Goal: Task Accomplishment & Management: Manage account settings

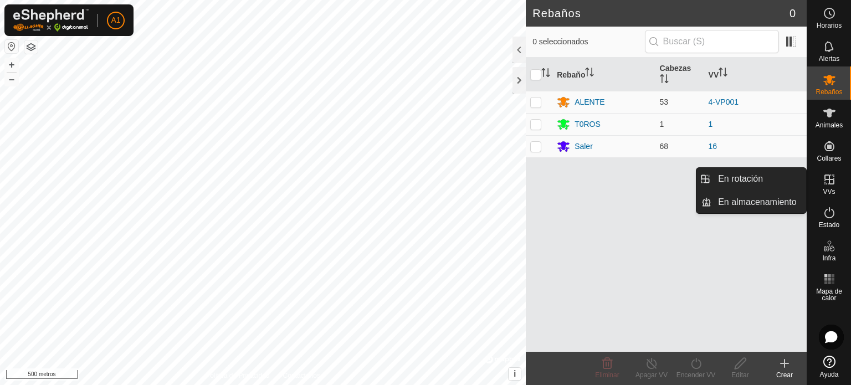
click at [829, 186] on es-virtualpaddocks-svg-icon at bounding box center [830, 180] width 20 height 18
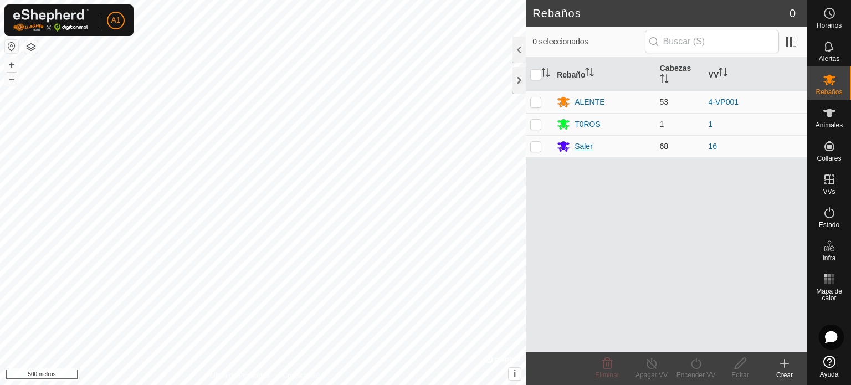
click at [579, 146] on font "Saler" at bounding box center [584, 146] width 18 height 9
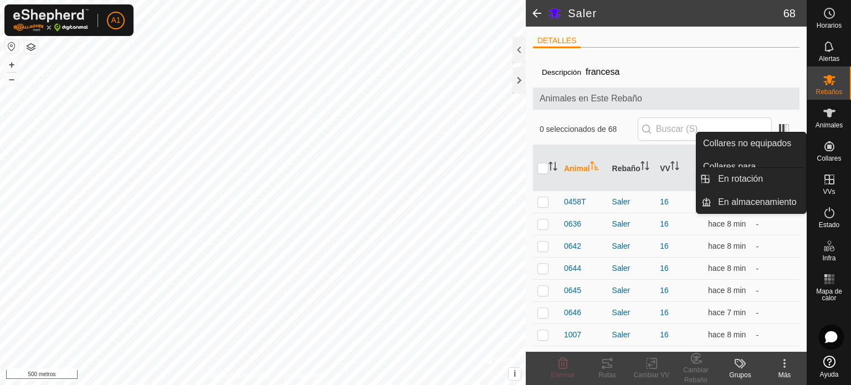
click at [828, 185] on icon at bounding box center [829, 179] width 13 height 13
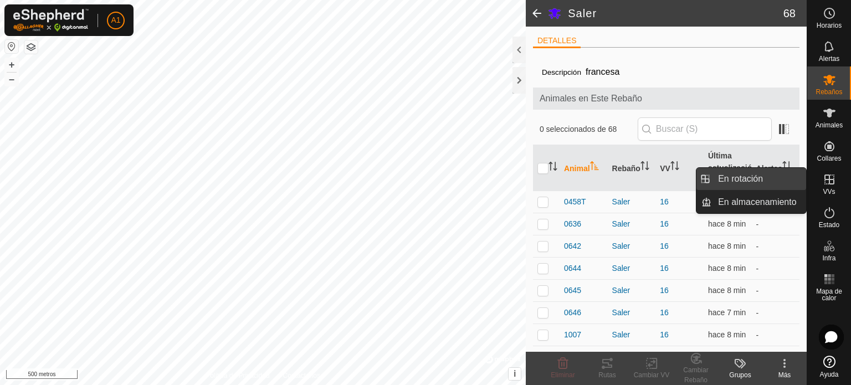
click at [749, 181] on link "En rotación" at bounding box center [759, 179] width 95 height 22
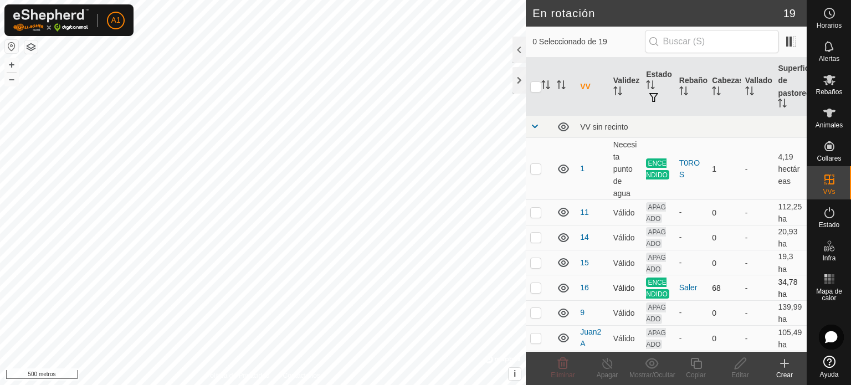
click at [534, 292] on p-checkbox at bounding box center [535, 287] width 11 height 9
checkbox input "true"
click at [699, 369] on icon at bounding box center [696, 363] width 11 height 11
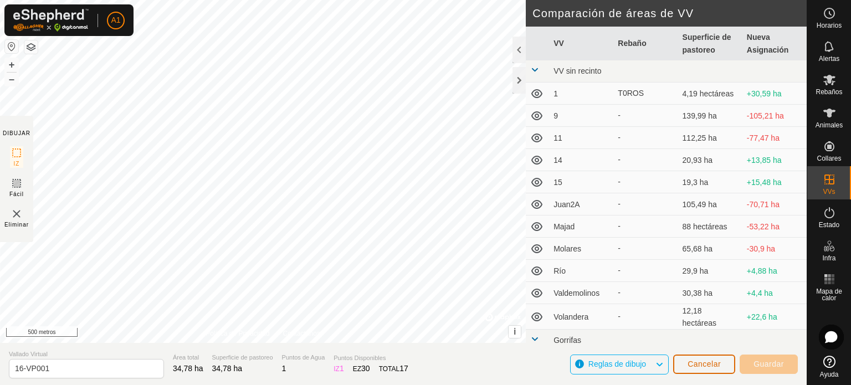
click at [703, 363] on font "Cancelar" at bounding box center [704, 364] width 33 height 9
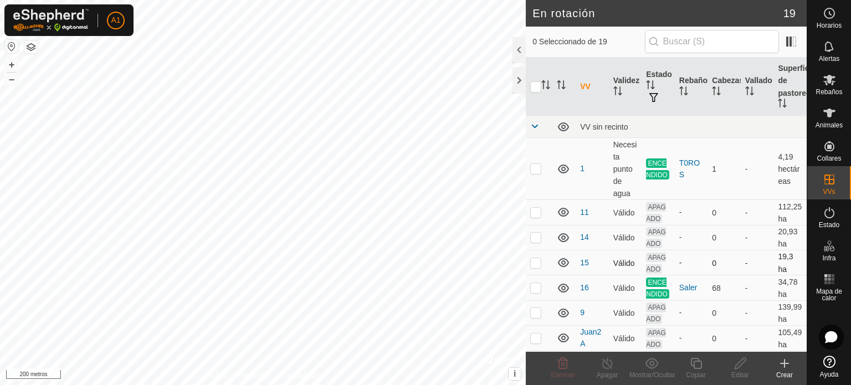
click at [538, 263] on p-checkbox at bounding box center [535, 262] width 11 height 9
checkbox input "false"
click at [537, 239] on p-checkbox at bounding box center [535, 237] width 11 height 9
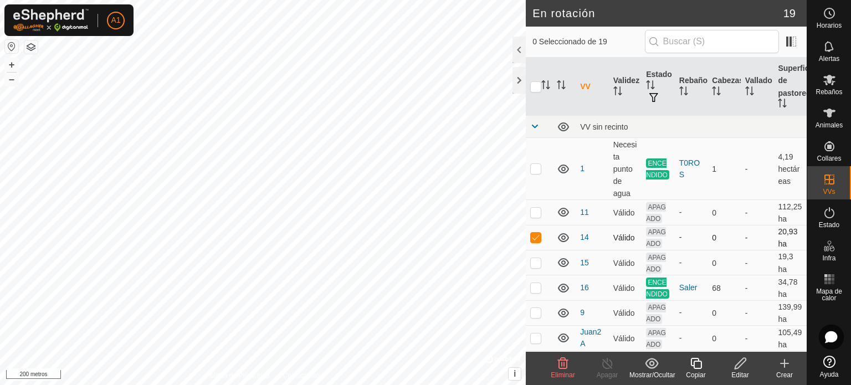
checkbox input "false"
click at [537, 213] on p-checkbox at bounding box center [535, 212] width 11 height 9
click at [532, 213] on p-checkbox at bounding box center [535, 212] width 11 height 9
click at [534, 211] on p-checkbox at bounding box center [535, 212] width 11 height 9
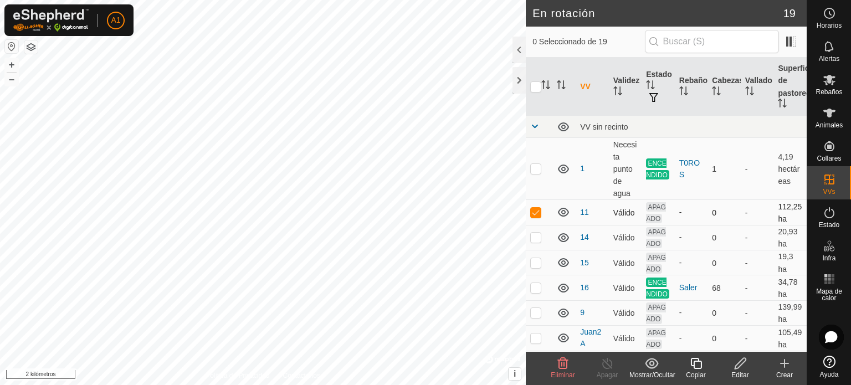
checkbox input "false"
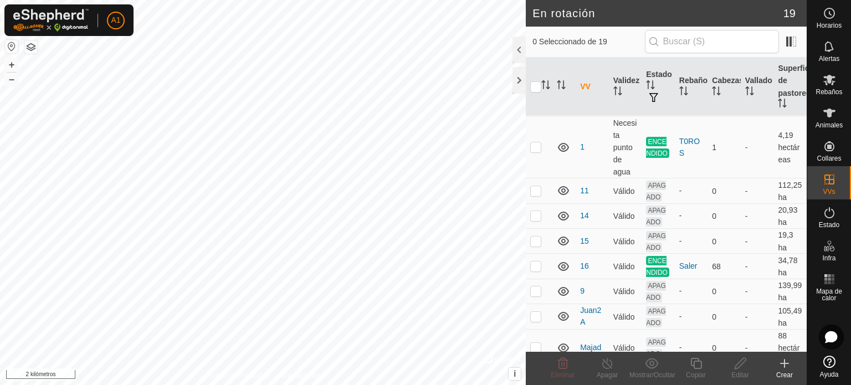
scroll to position [31, 0]
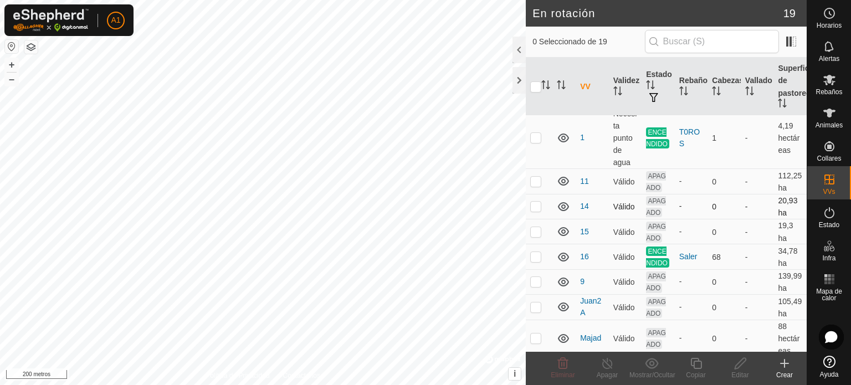
click at [537, 206] on p-checkbox at bounding box center [535, 206] width 11 height 9
checkbox input "true"
click at [537, 234] on p-checkbox at bounding box center [535, 231] width 11 height 9
checkbox input "true"
click at [537, 208] on p-checkbox at bounding box center [535, 206] width 11 height 9
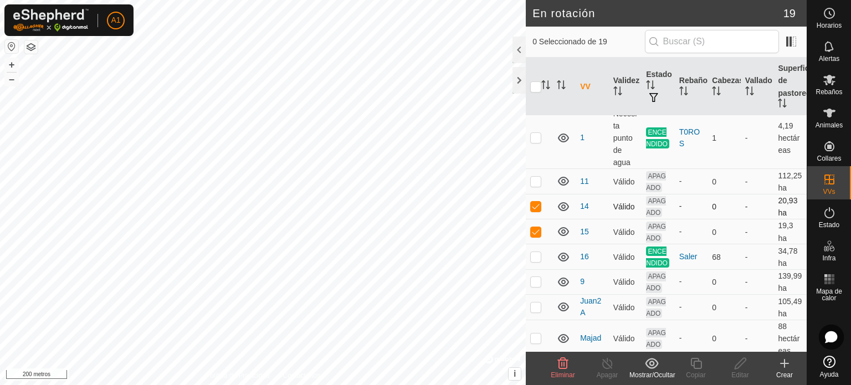
checkbox input "false"
click at [535, 233] on p-checkbox at bounding box center [535, 231] width 11 height 9
click at [540, 236] on p-checkbox at bounding box center [535, 231] width 11 height 9
checkbox input "false"
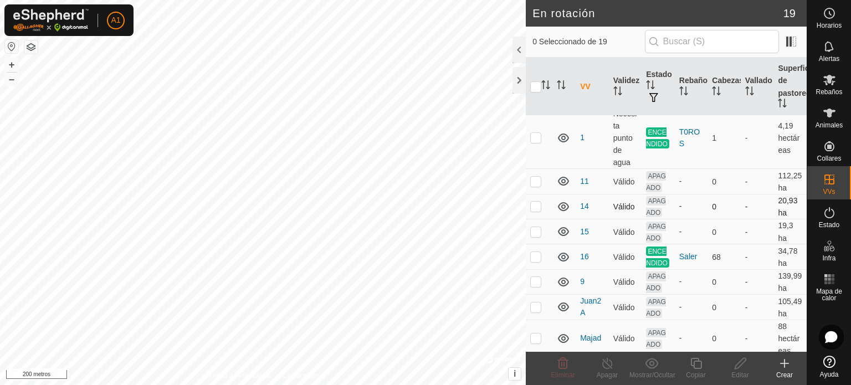
click at [537, 208] on p-checkbox at bounding box center [535, 206] width 11 height 9
click at [562, 369] on icon at bounding box center [563, 363] width 11 height 11
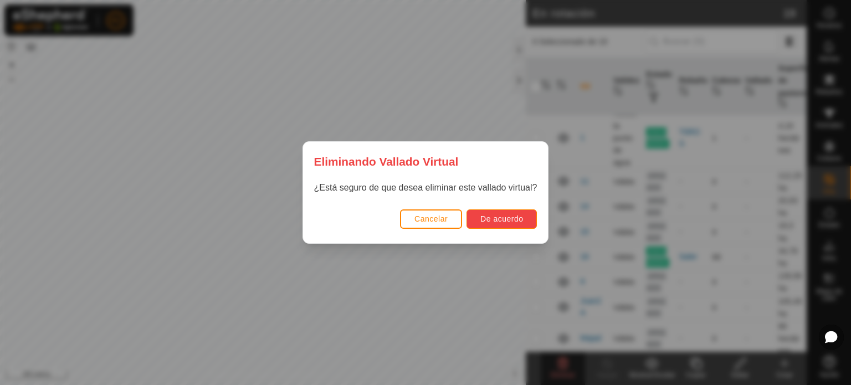
click at [494, 221] on font "De acuerdo" at bounding box center [502, 219] width 43 height 9
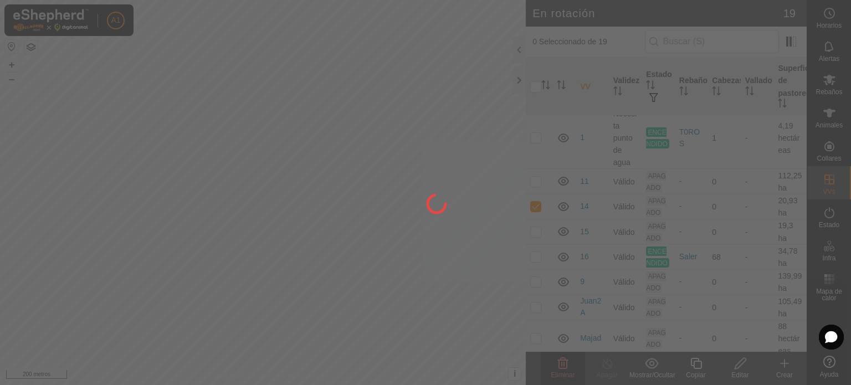
checkbox input "false"
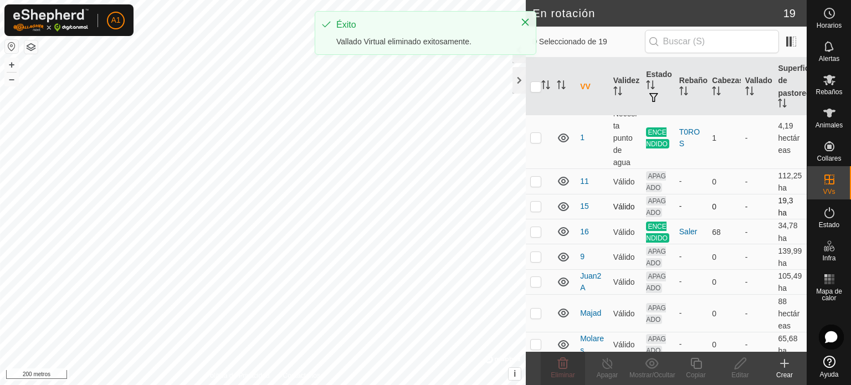
click at [534, 207] on p-checkbox at bounding box center [535, 206] width 11 height 9
checkbox input "true"
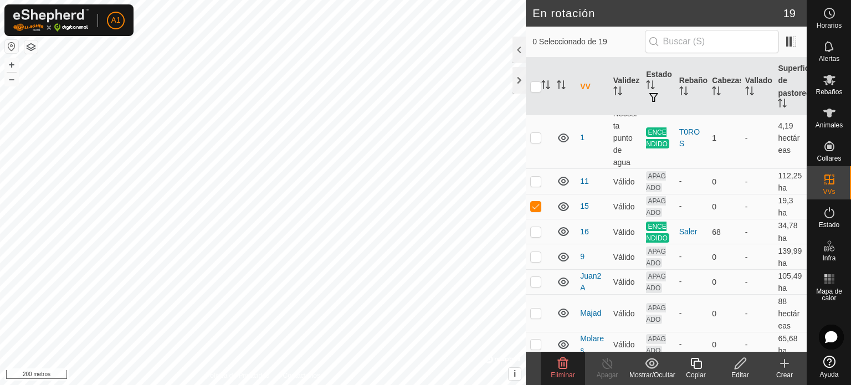
click at [559, 372] on font "Eliminar" at bounding box center [563, 375] width 24 height 8
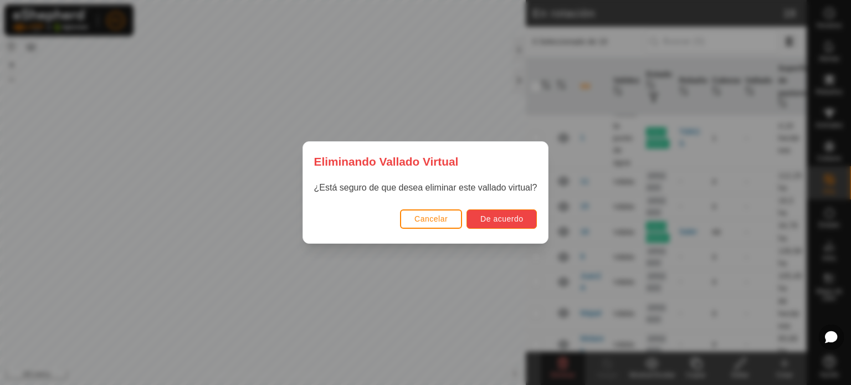
click at [504, 220] on font "De acuerdo" at bounding box center [502, 219] width 43 height 9
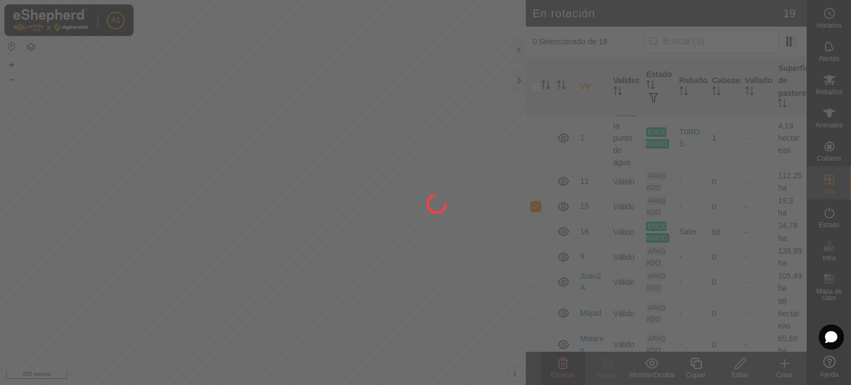
checkbox input "false"
